Goal: Task Accomplishment & Management: Manage account settings

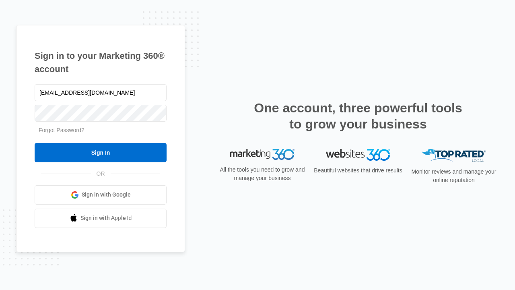
type input "dankie614@gmail.com"
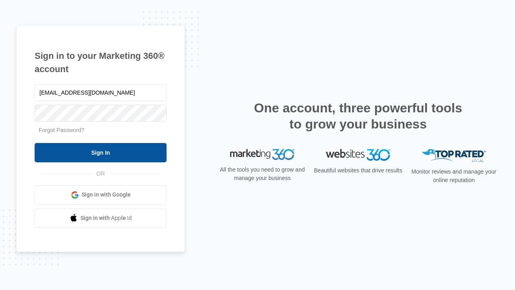
click at [101, 152] on input "Sign In" at bounding box center [101, 152] width 132 height 19
